Goal: Find specific page/section: Find specific page/section

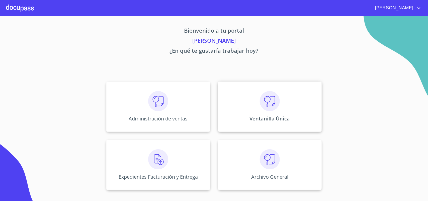
click at [270, 106] on img at bounding box center [270, 101] width 20 height 20
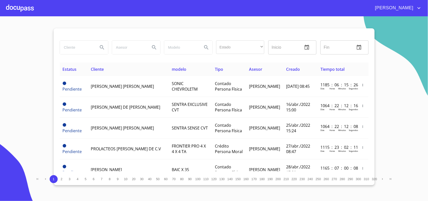
click at [78, 47] on input "search" at bounding box center [77, 48] width 34 height 14
type input "carrillo gonzalez"
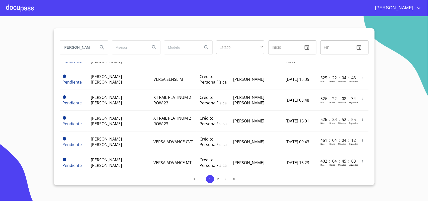
scroll to position [0, 0]
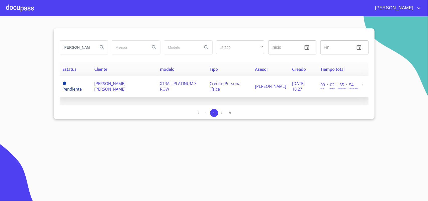
click at [112, 82] on span "JUAN IGNACIO CARRILLO GONZALEZ" at bounding box center [109, 86] width 31 height 11
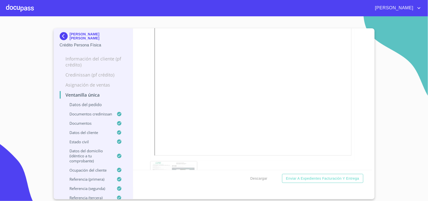
scroll to position [439, 0]
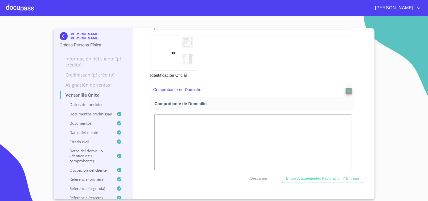
click at [62, 34] on img at bounding box center [65, 36] width 10 height 8
